Goal: Information Seeking & Learning: Learn about a topic

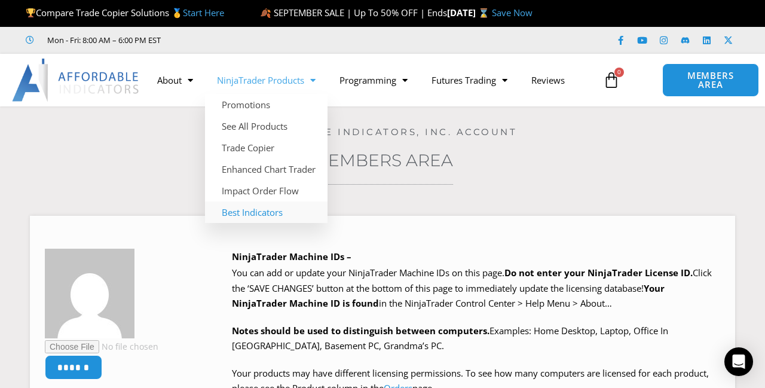
click at [257, 213] on link "Best Indicators" at bounding box center [266, 213] width 123 height 22
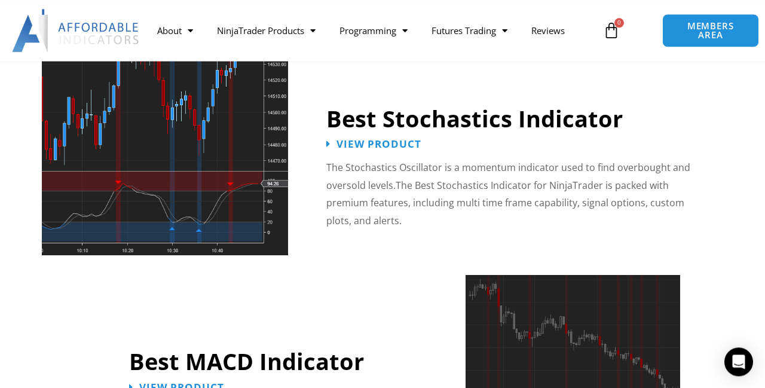
scroll to position [2399, 0]
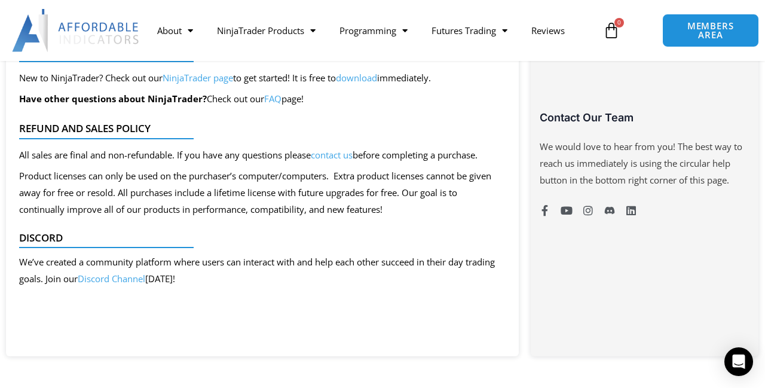
scroll to position [379, 0]
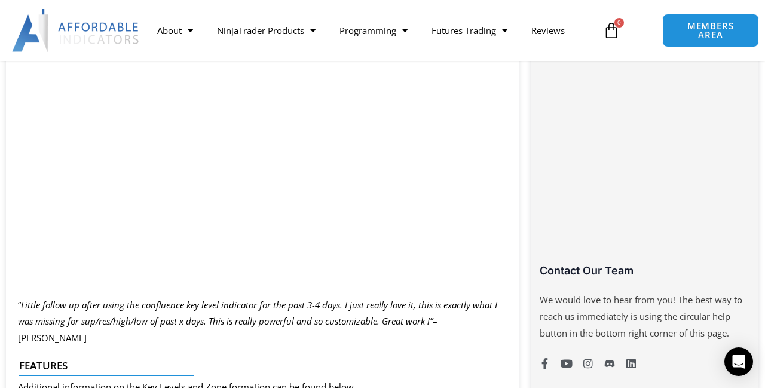
scroll to position [694, 0]
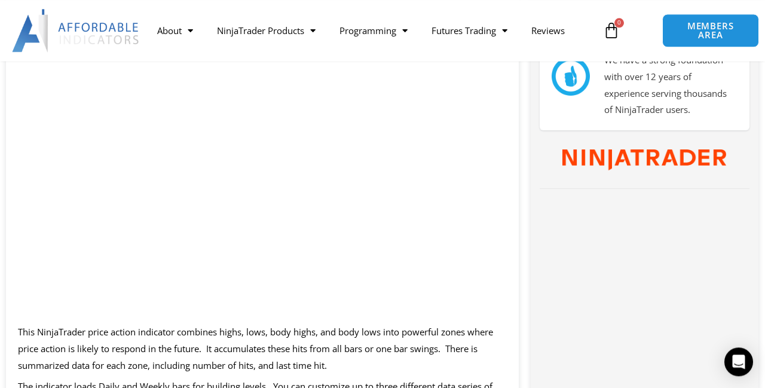
scroll to position [631, 0]
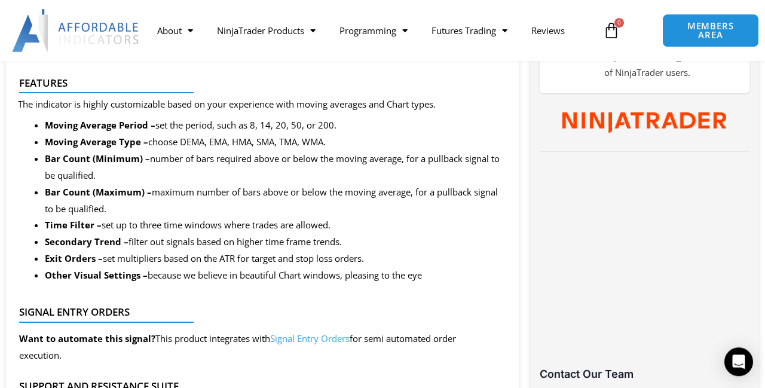
scroll to position [631, 0]
